Goal: Task Accomplishment & Management: Complete application form

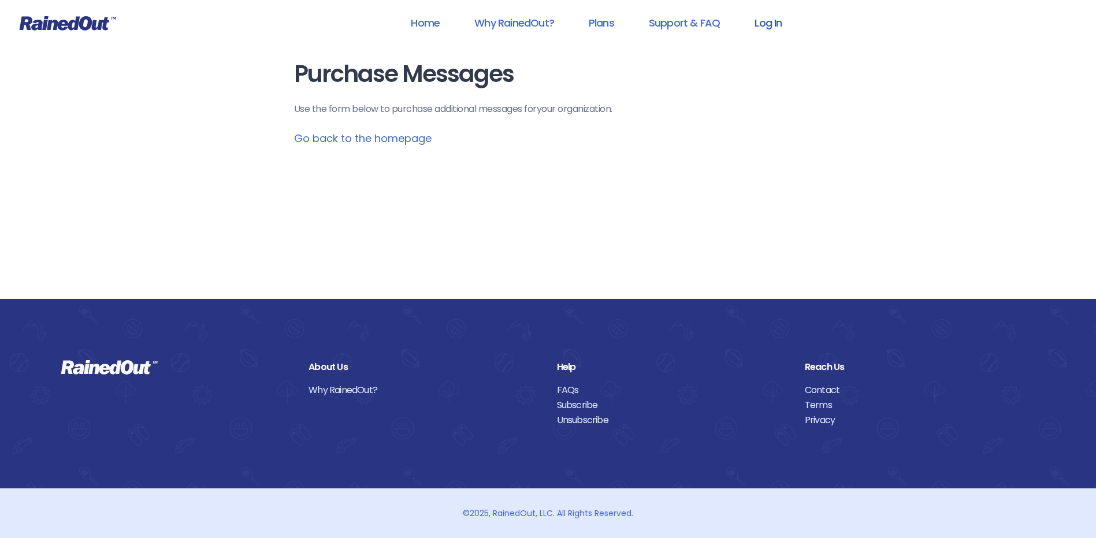
click at [766, 20] on link "Log In" at bounding box center [768, 23] width 57 height 26
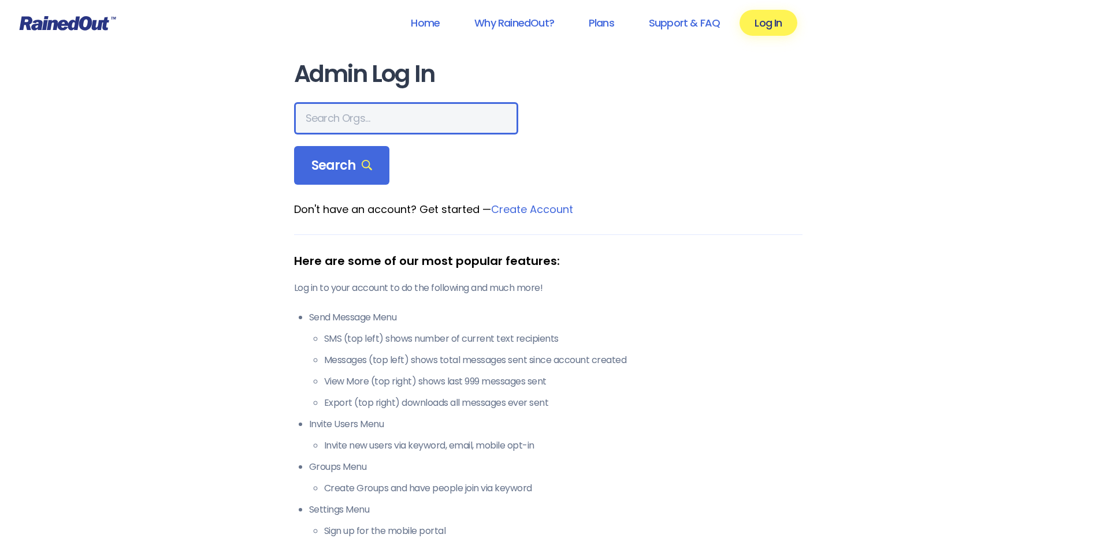
click at [330, 121] on input "text" at bounding box center [406, 118] width 224 height 32
type input "hfah"
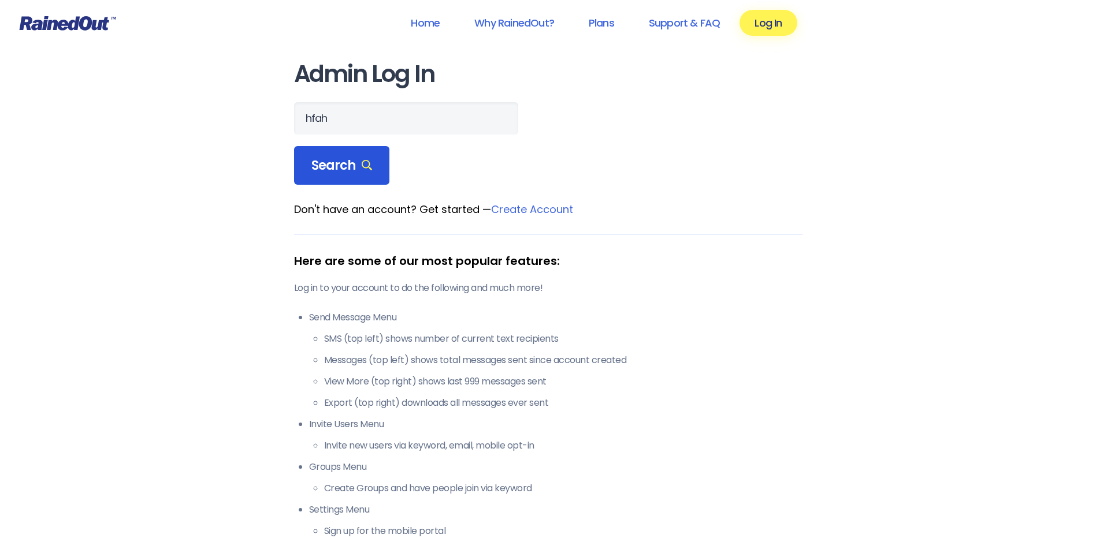
click at [375, 173] on div "Search" at bounding box center [342, 165] width 96 height 39
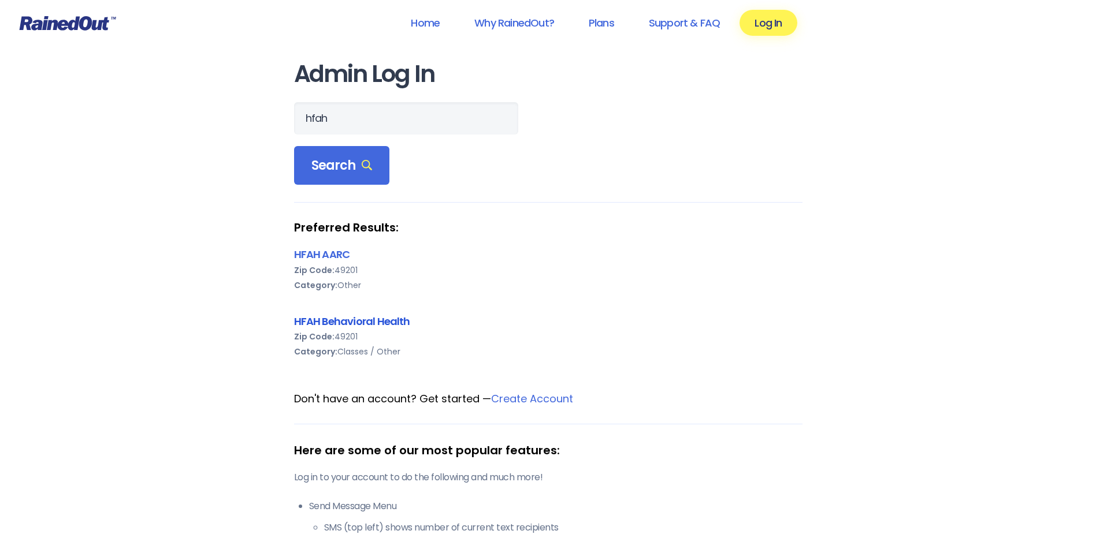
click at [348, 322] on link "HFAH Behavioral Health" at bounding box center [352, 321] width 116 height 14
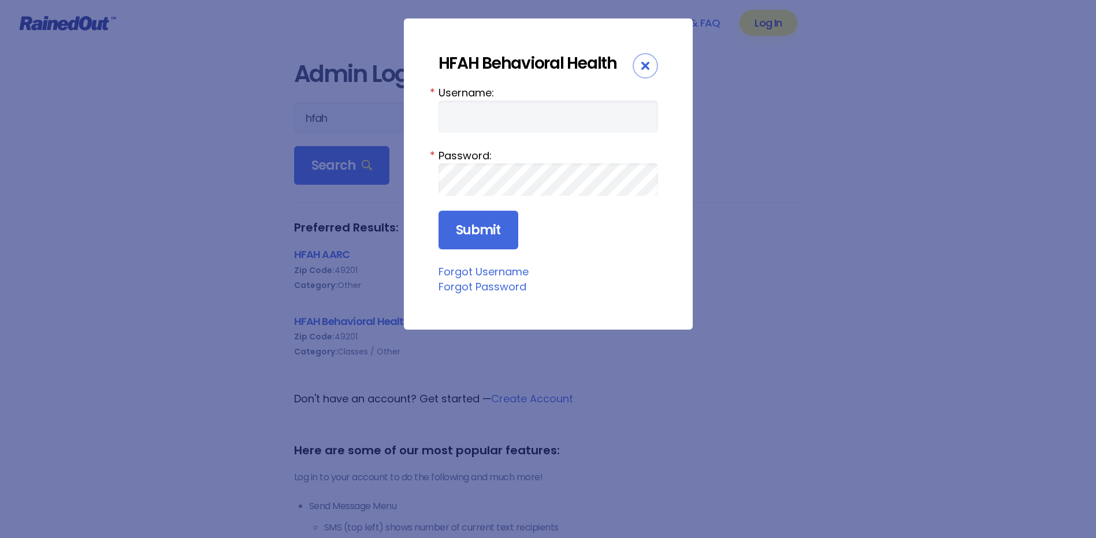
click at [478, 94] on label "Username:" at bounding box center [549, 93] width 220 height 16
click at [478, 101] on input "Username:" at bounding box center [549, 117] width 220 height 32
type input "Nhuebn1"
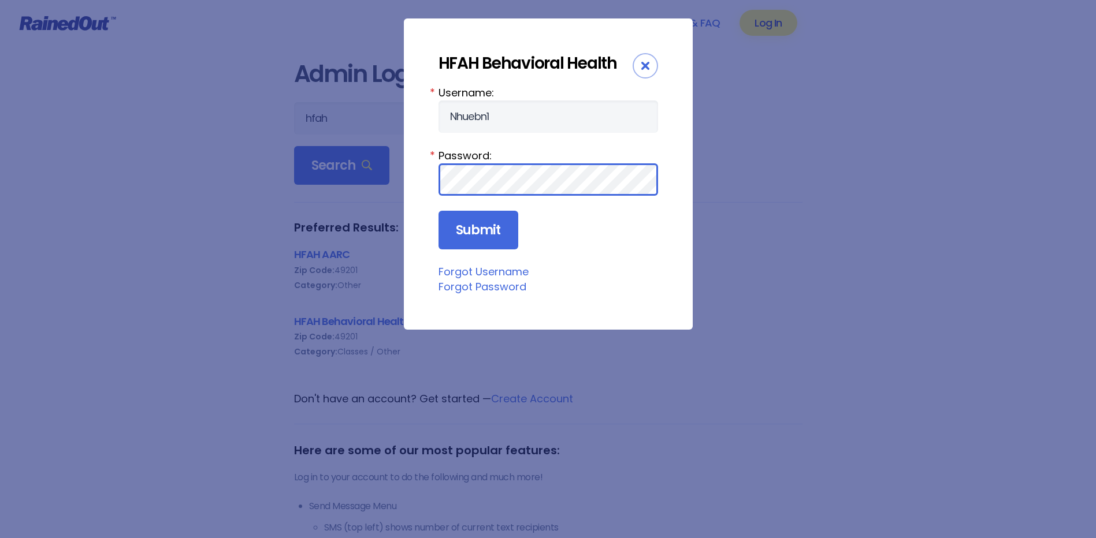
click at [439, 211] on input "Submit" at bounding box center [479, 230] width 80 height 39
